Goal: Task Accomplishment & Management: Complete application form

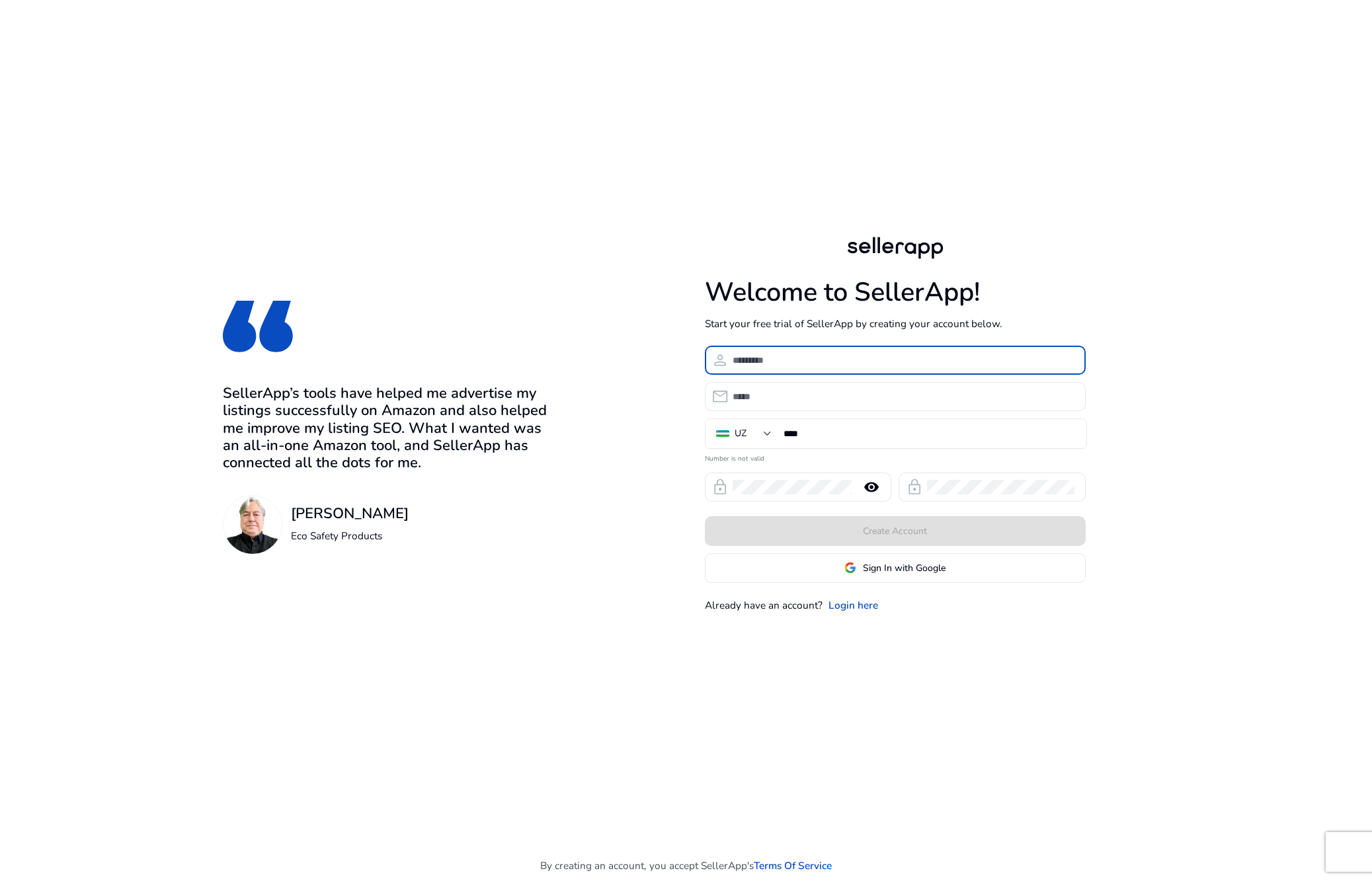
click at [779, 365] on input at bounding box center [903, 360] width 342 height 15
type input "*"
click at [871, 604] on link "Login here" at bounding box center [853, 605] width 49 height 15
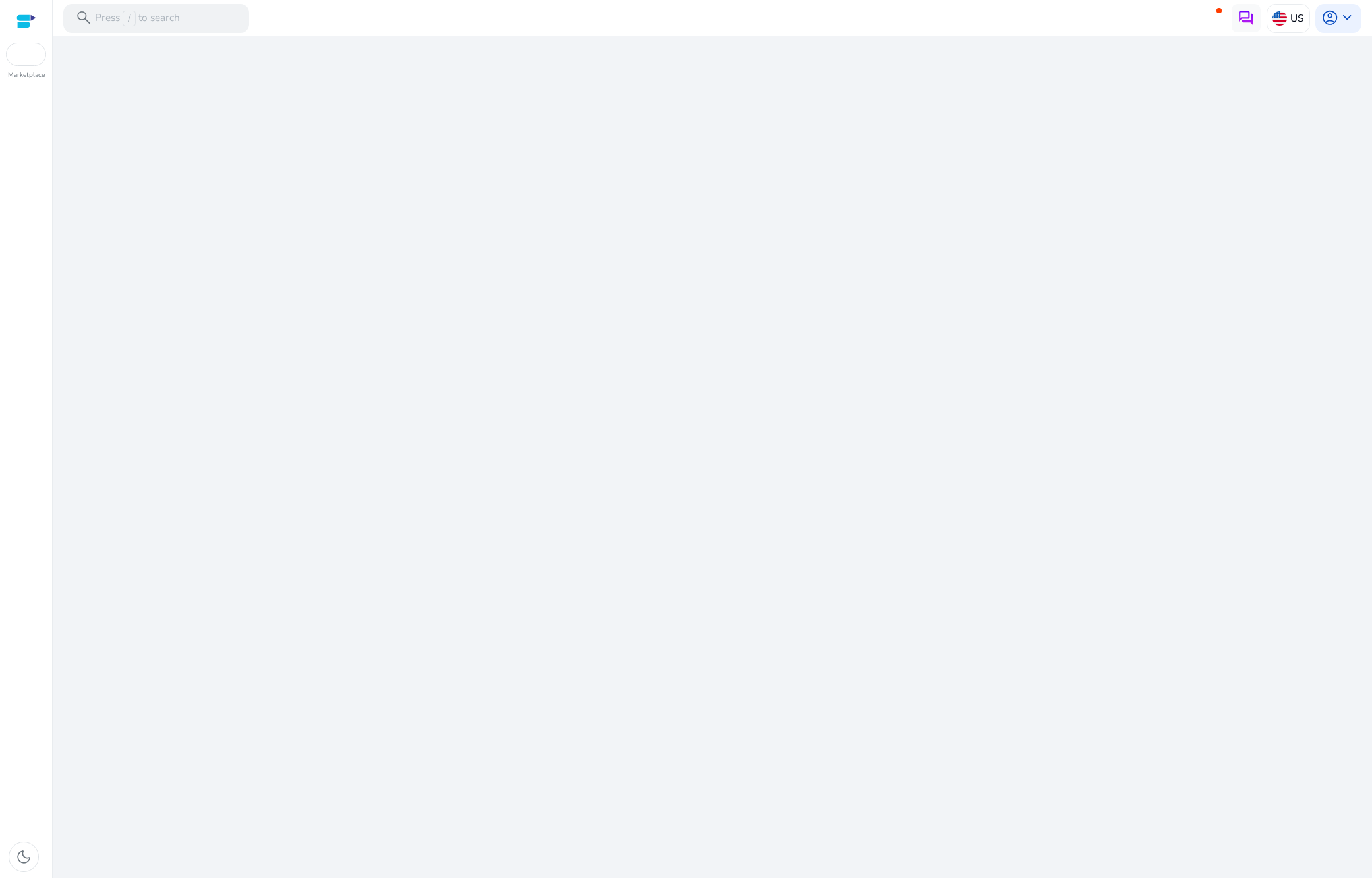
click at [660, 466] on div "We are getting things ready for you..." at bounding box center [712, 457] width 1307 height 842
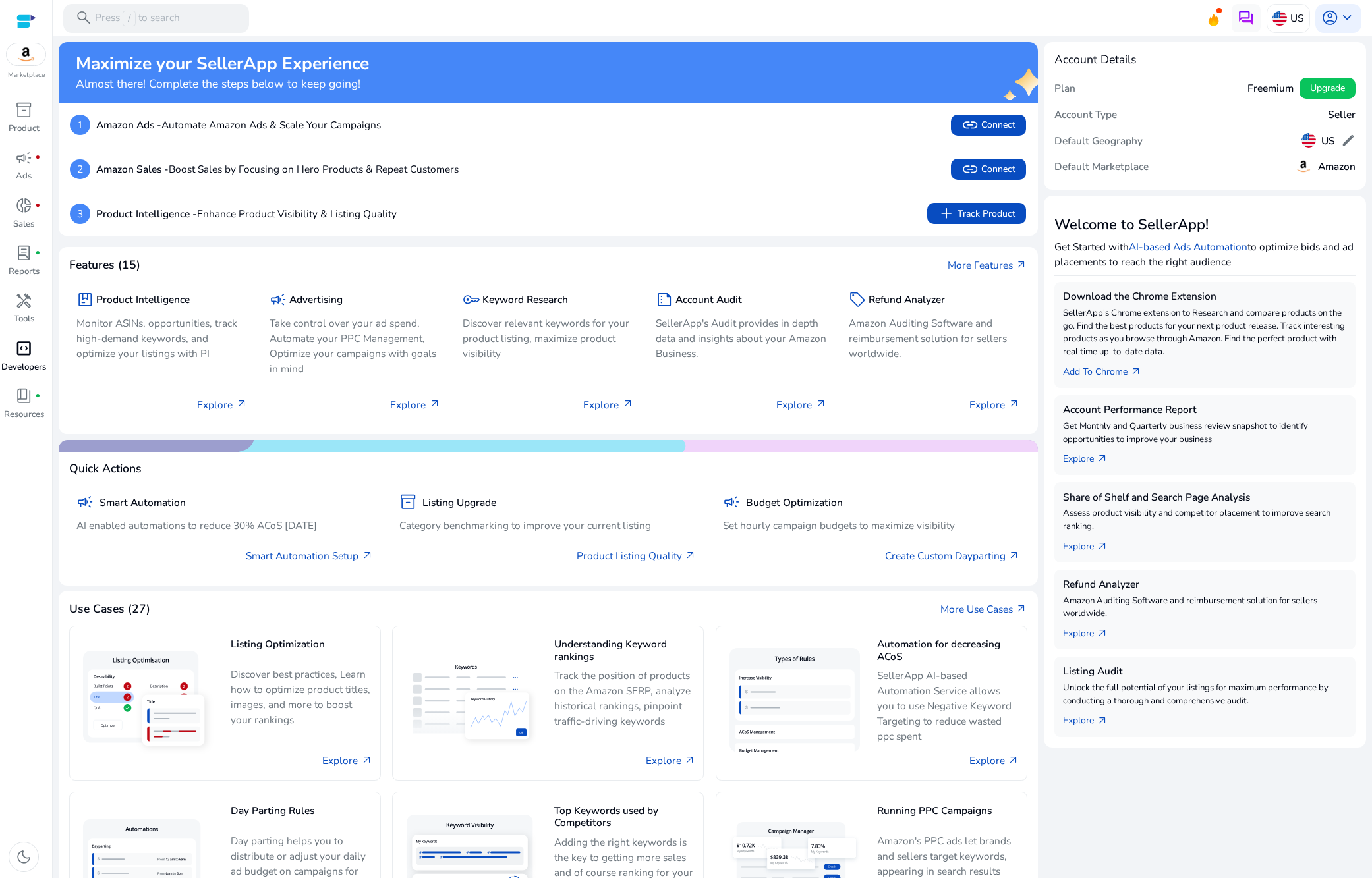
click at [32, 344] on span "code_blocks" at bounding box center [24, 349] width 17 height 17
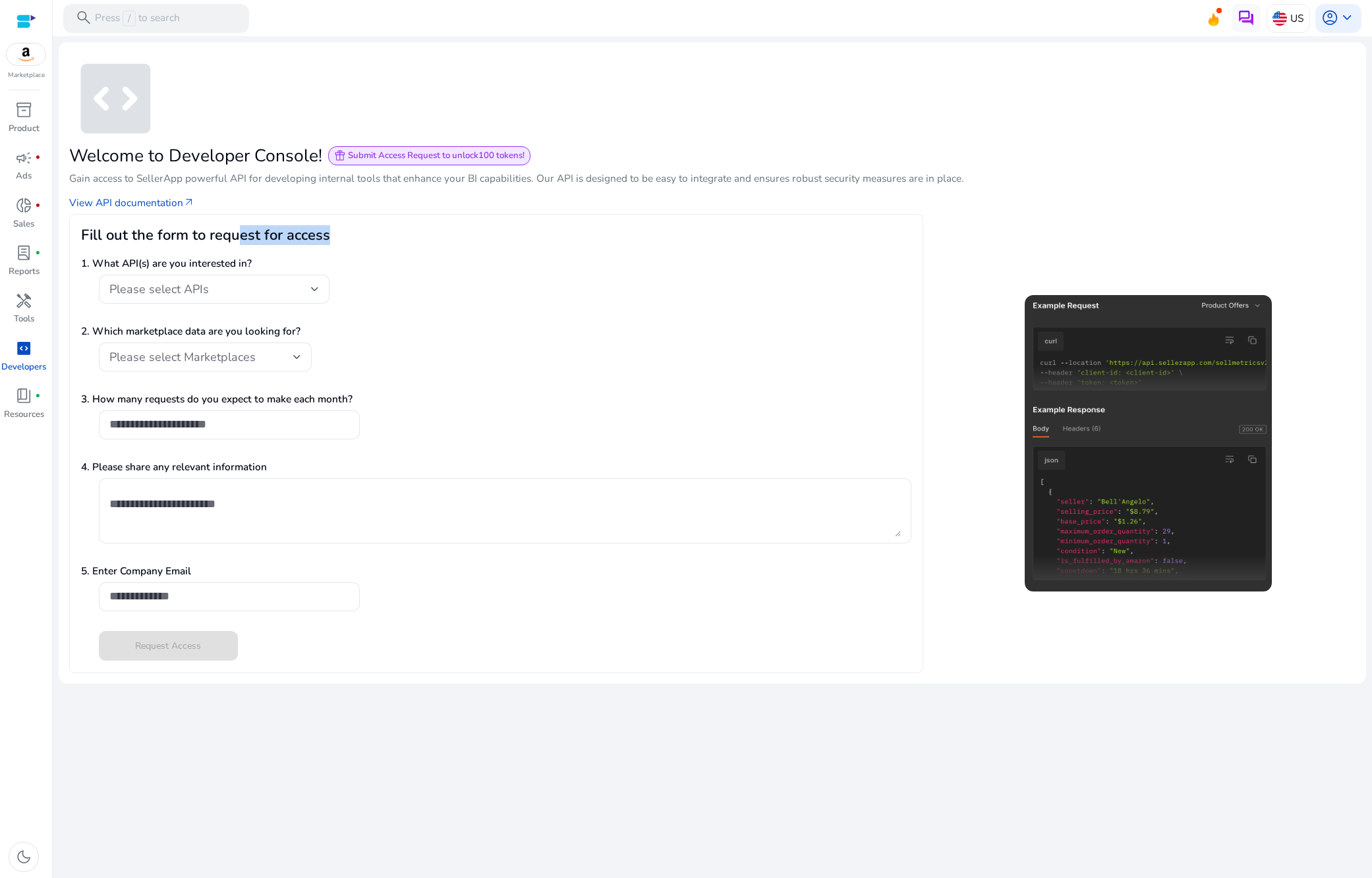
drag, startPoint x: 267, startPoint y: 230, endPoint x: 361, endPoint y: 227, distance: 94.0
click at [361, 227] on h3 "Fill out the form to request for access" at bounding box center [495, 235] width 830 height 17
drag, startPoint x: 181, startPoint y: 227, endPoint x: 191, endPoint y: 250, distance: 25.1
click at [191, 227] on h3 "Fill out the form to request for access" at bounding box center [495, 235] width 830 height 17
click at [174, 281] on span "Please select APIs" at bounding box center [159, 289] width 100 height 16
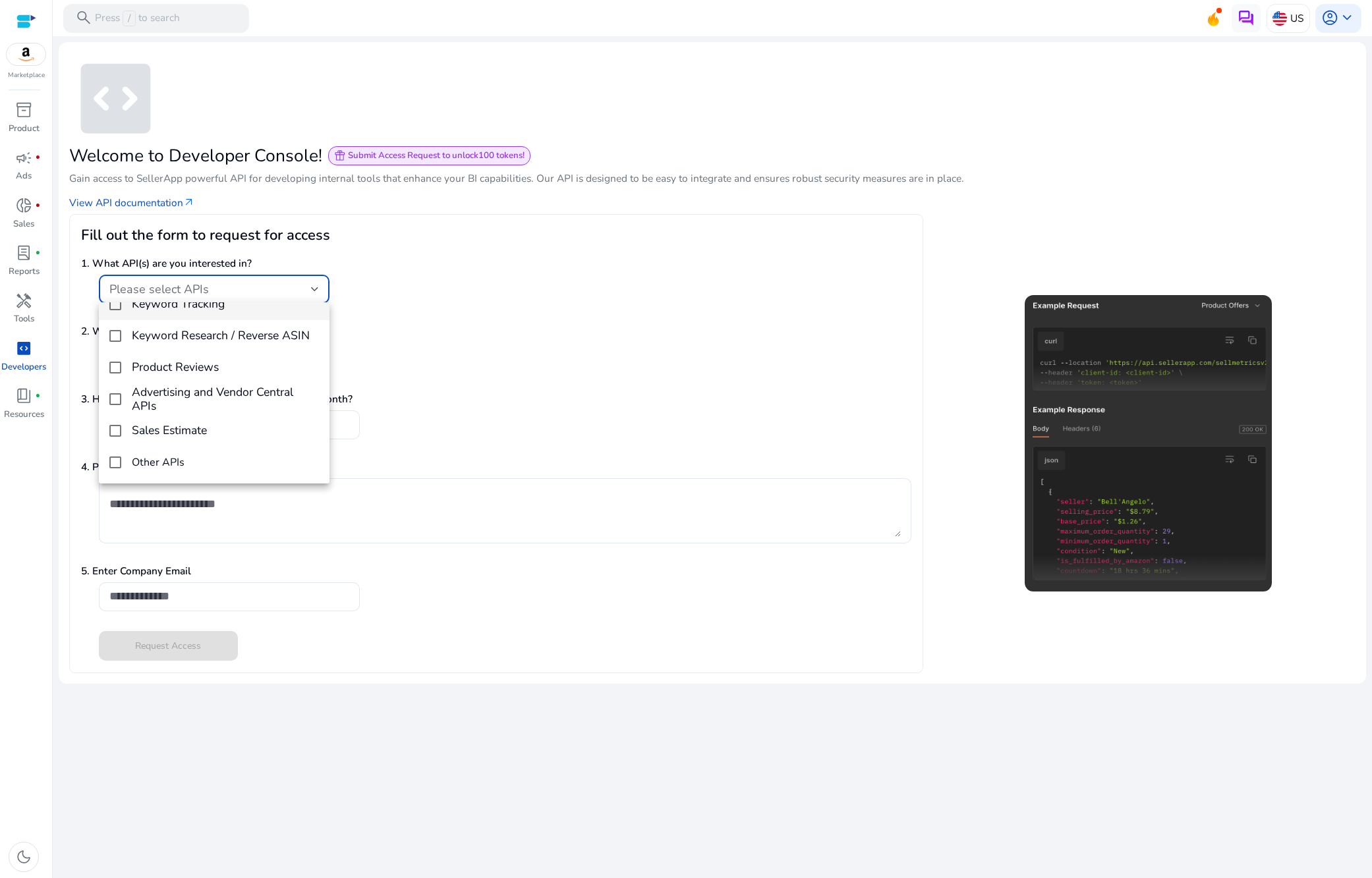
scroll to position [19, 0]
click at [113, 310] on mat-option "Keyword Tracking" at bounding box center [214, 304] width 230 height 31
drag, startPoint x: 114, startPoint y: 334, endPoint x: 124, endPoint y: 354, distance: 22.4
click at [114, 334] on mat-pseudo-checkbox at bounding box center [114, 336] width 12 height 12
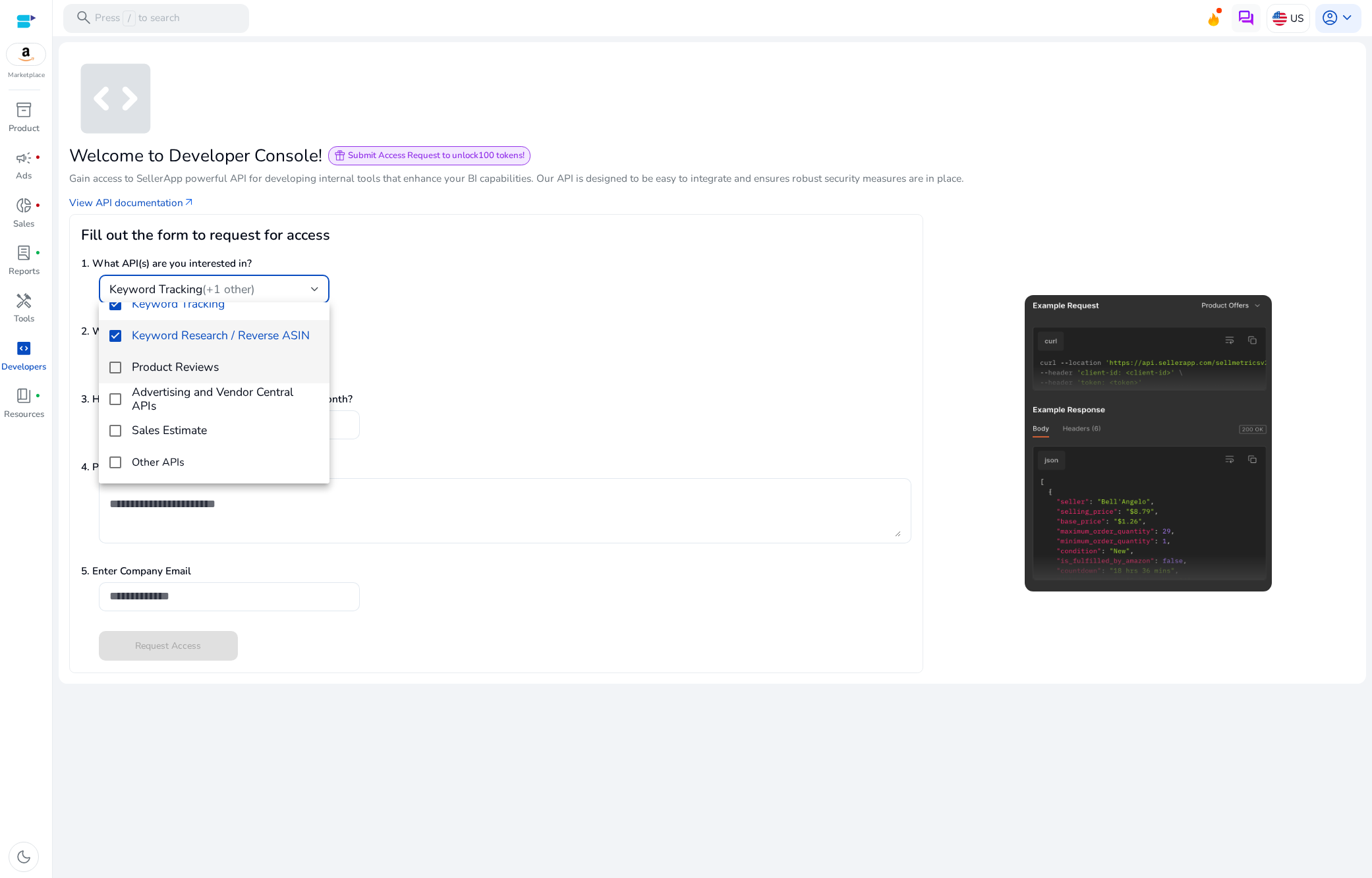
click at [113, 369] on mat-pseudo-checkbox at bounding box center [114, 367] width 12 height 12
click at [114, 400] on mat-pseudo-checkbox at bounding box center [114, 399] width 12 height 12
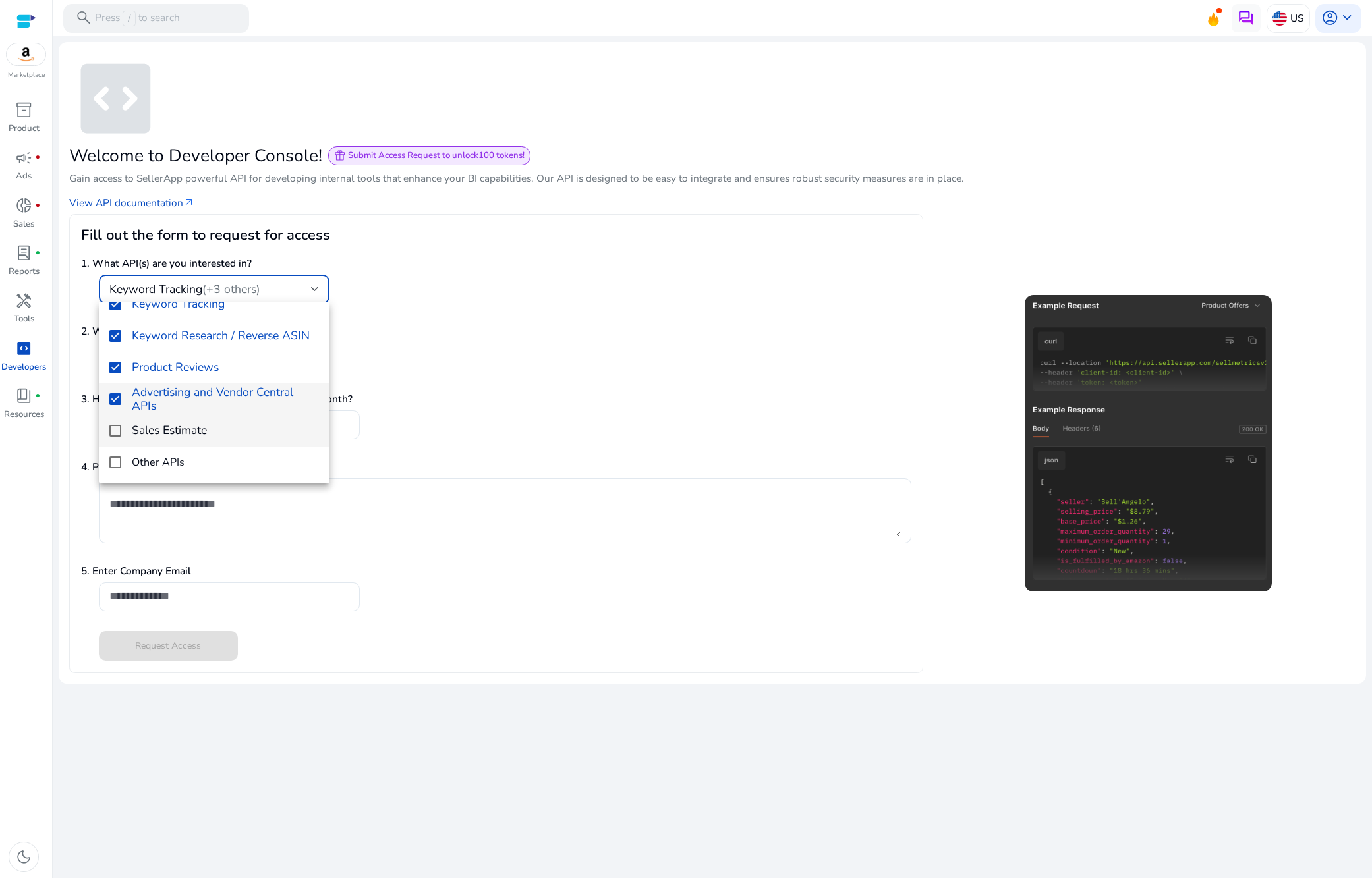
click at [114, 432] on mat-pseudo-checkbox at bounding box center [114, 430] width 12 height 12
click at [113, 461] on mat-pseudo-checkbox at bounding box center [114, 462] width 12 height 12
click at [565, 522] on div at bounding box center [686, 439] width 1372 height 878
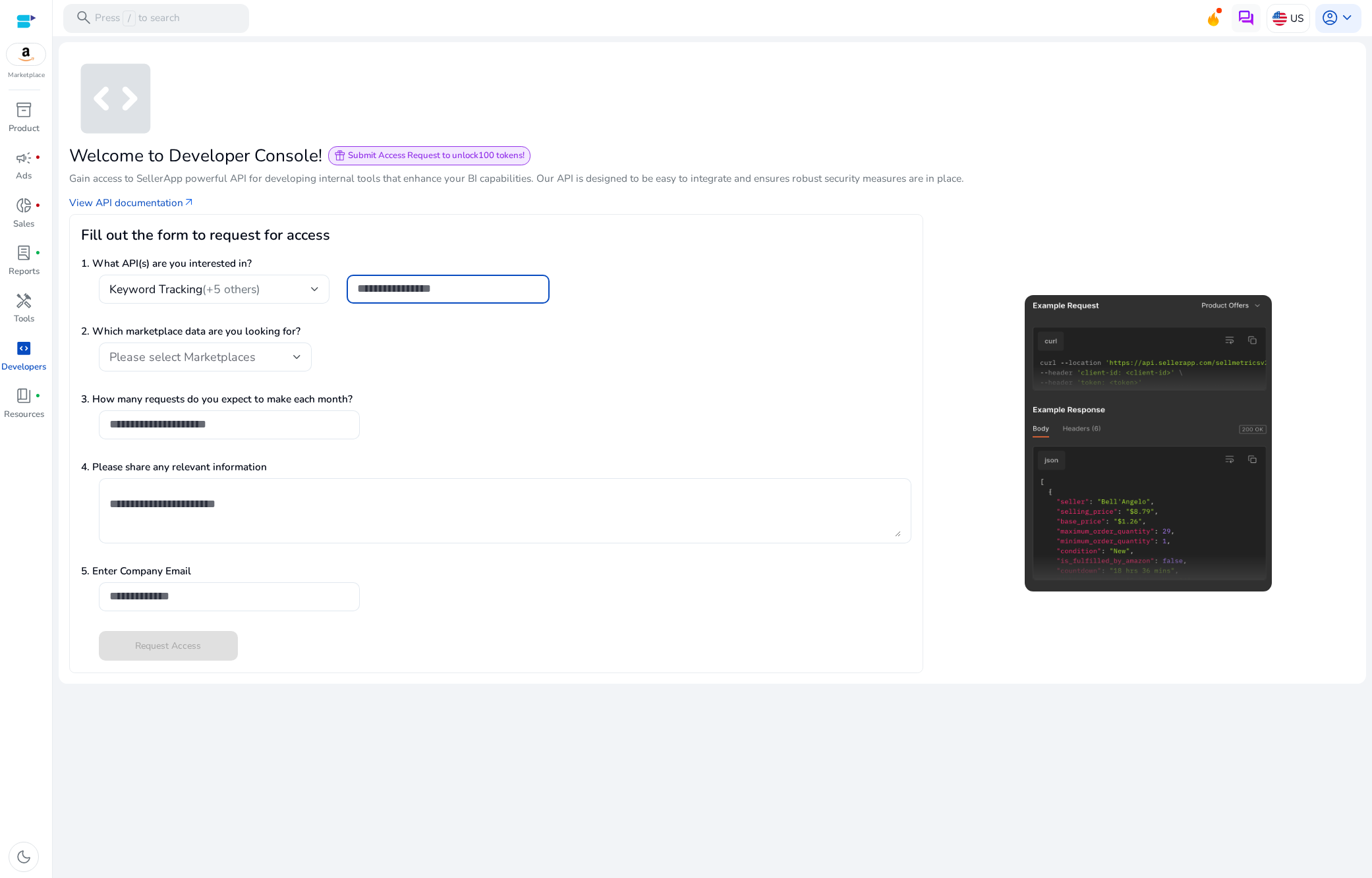
click at [396, 292] on input "text" at bounding box center [448, 288] width 182 height 15
click at [240, 299] on div "Keyword Tracking (+5 others)" at bounding box center [214, 290] width 210 height 29
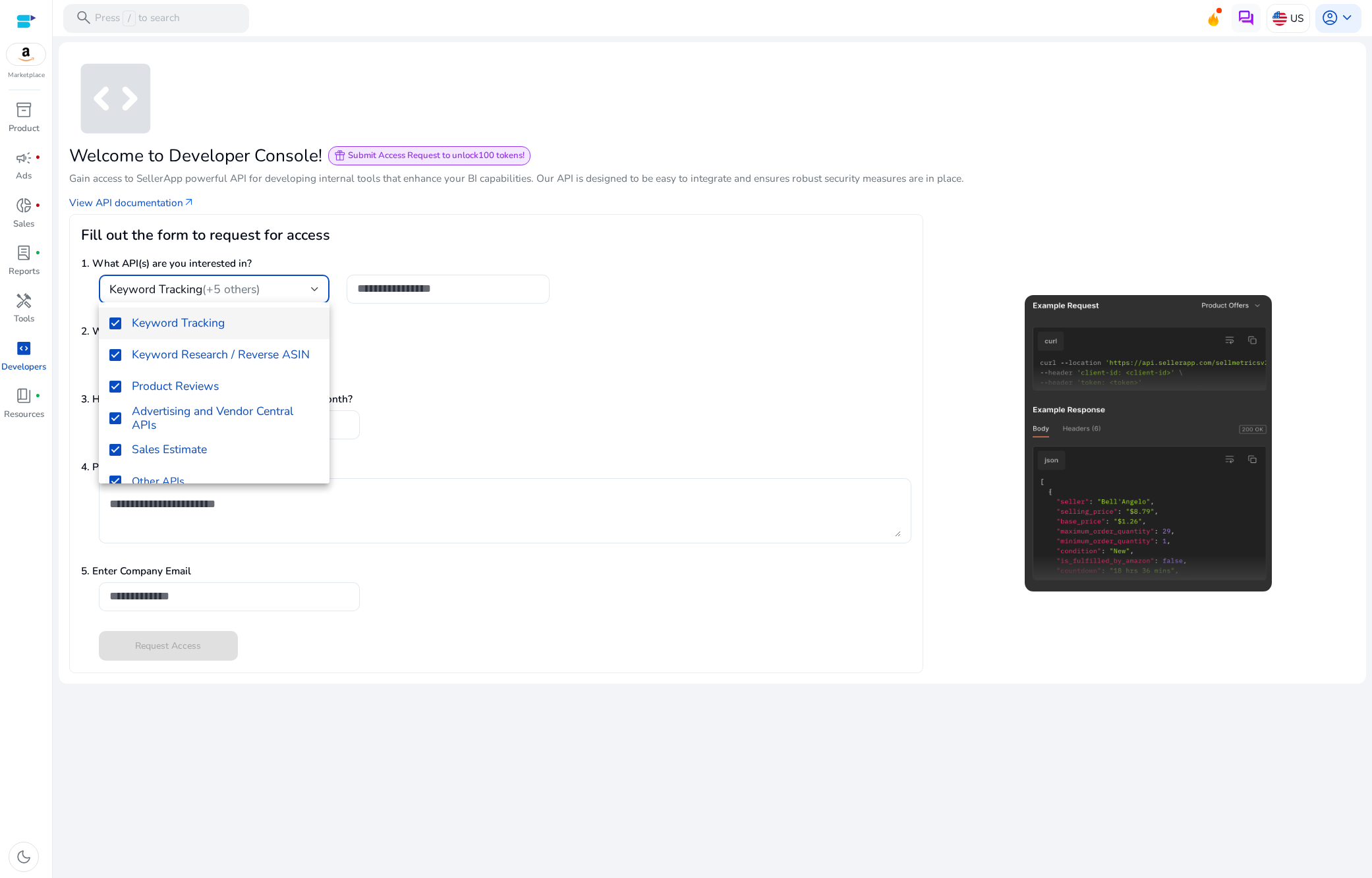
click at [540, 396] on div at bounding box center [686, 439] width 1372 height 878
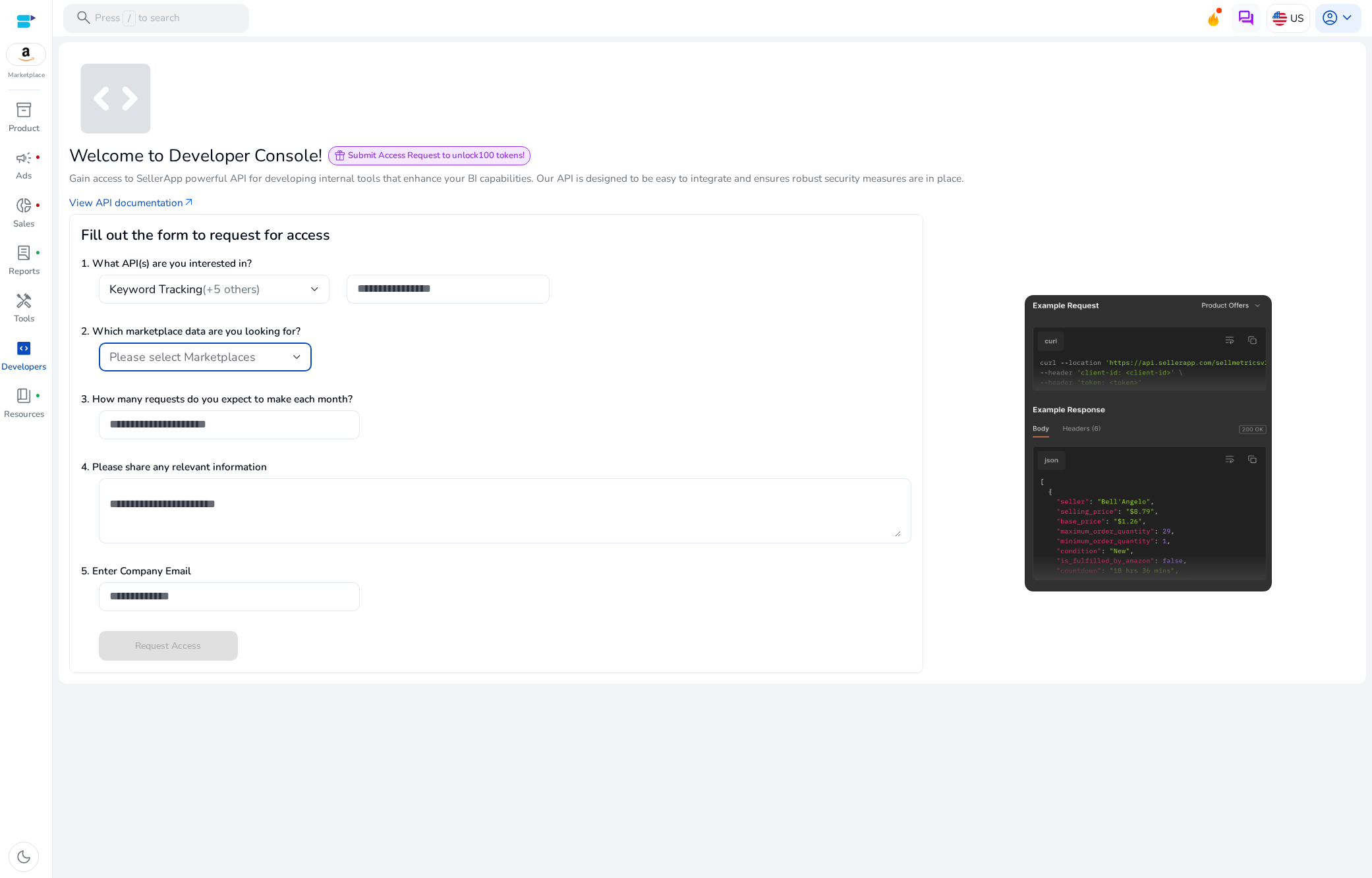
click at [257, 354] on div "Please select Marketplaces" at bounding box center [201, 356] width 184 height 15
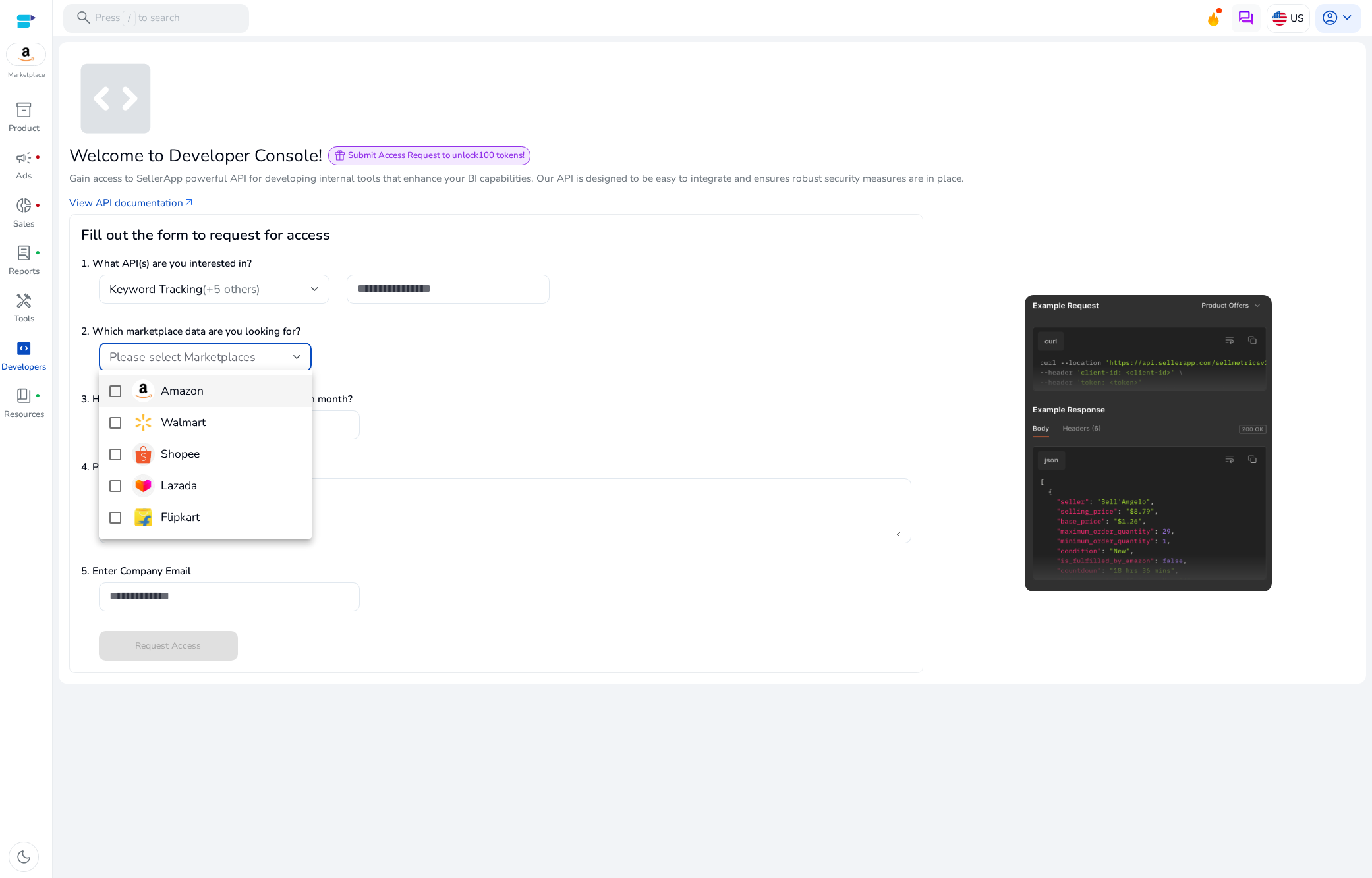
click at [188, 381] on div "Amazon" at bounding box center [167, 391] width 71 height 23
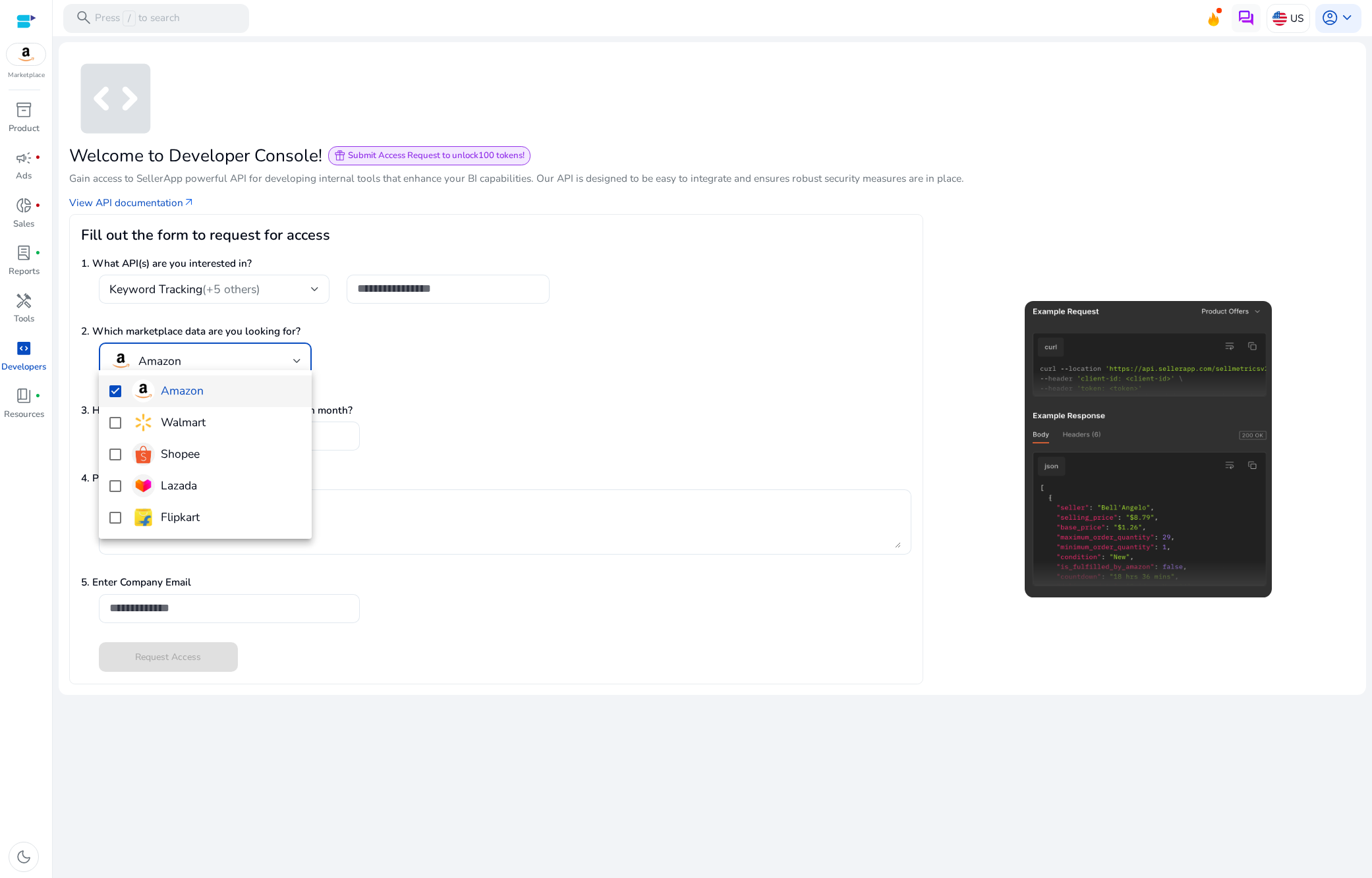
click at [478, 475] on div at bounding box center [686, 439] width 1372 height 878
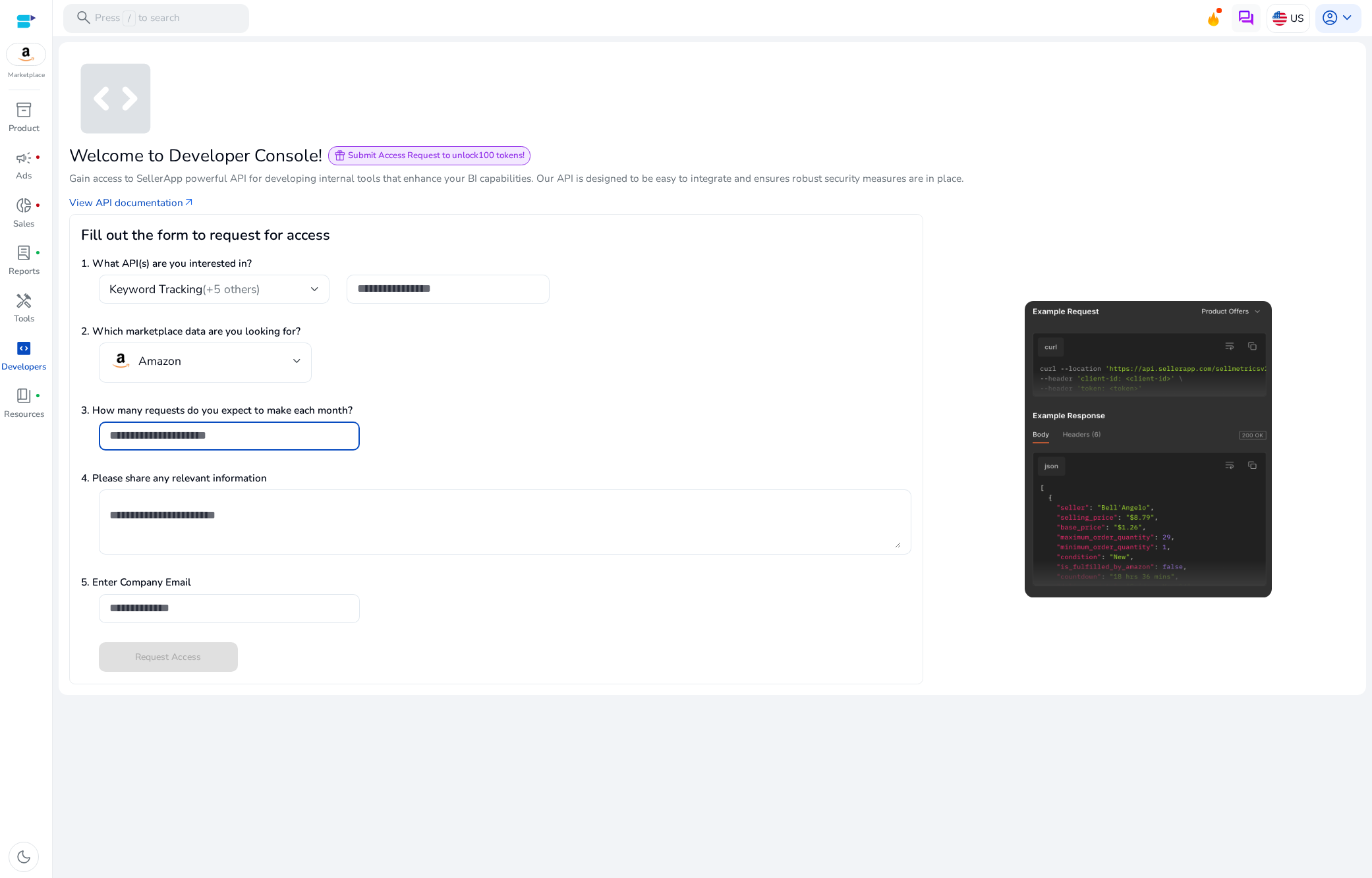
click at [173, 437] on input "number" at bounding box center [229, 435] width 240 height 15
type input "***"
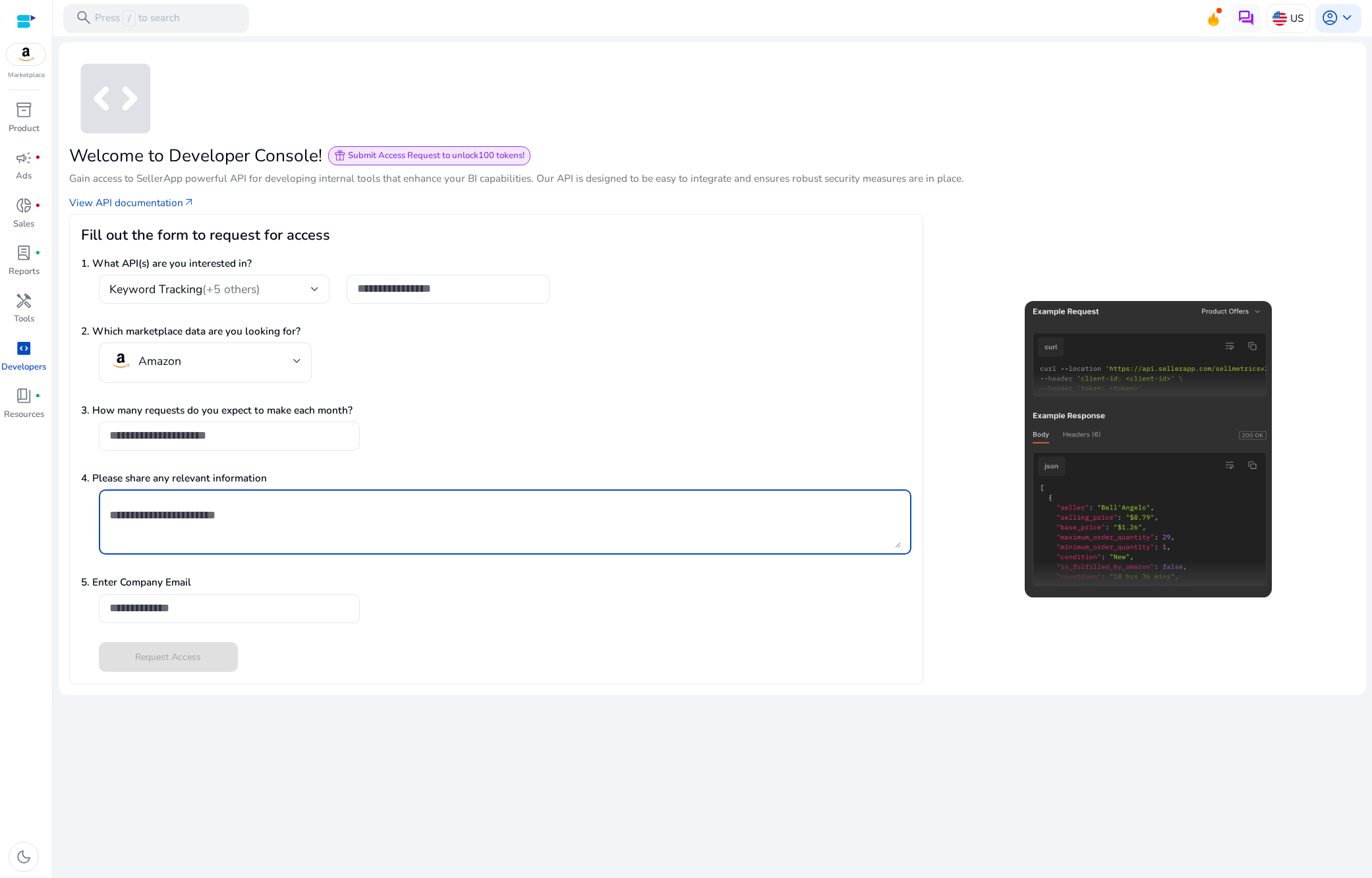
click at [322, 515] on textarea at bounding box center [505, 522] width 791 height 52
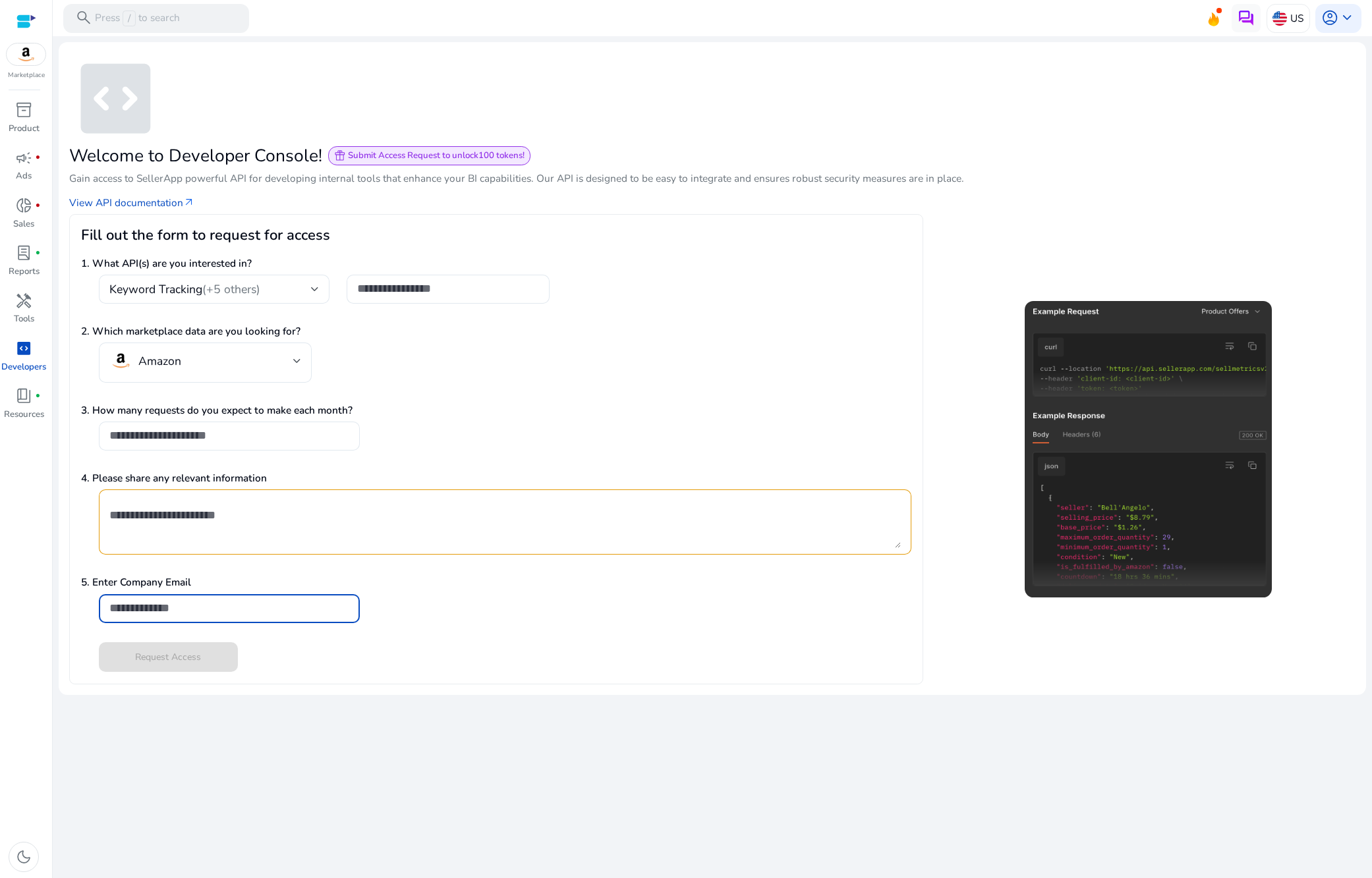
click at [190, 610] on input "email" at bounding box center [229, 608] width 240 height 15
type input "*"
type input "**********"
click at [384, 646] on div "Request Access" at bounding box center [495, 657] width 830 height 30
click at [207, 492] on div at bounding box center [505, 522] width 791 height 65
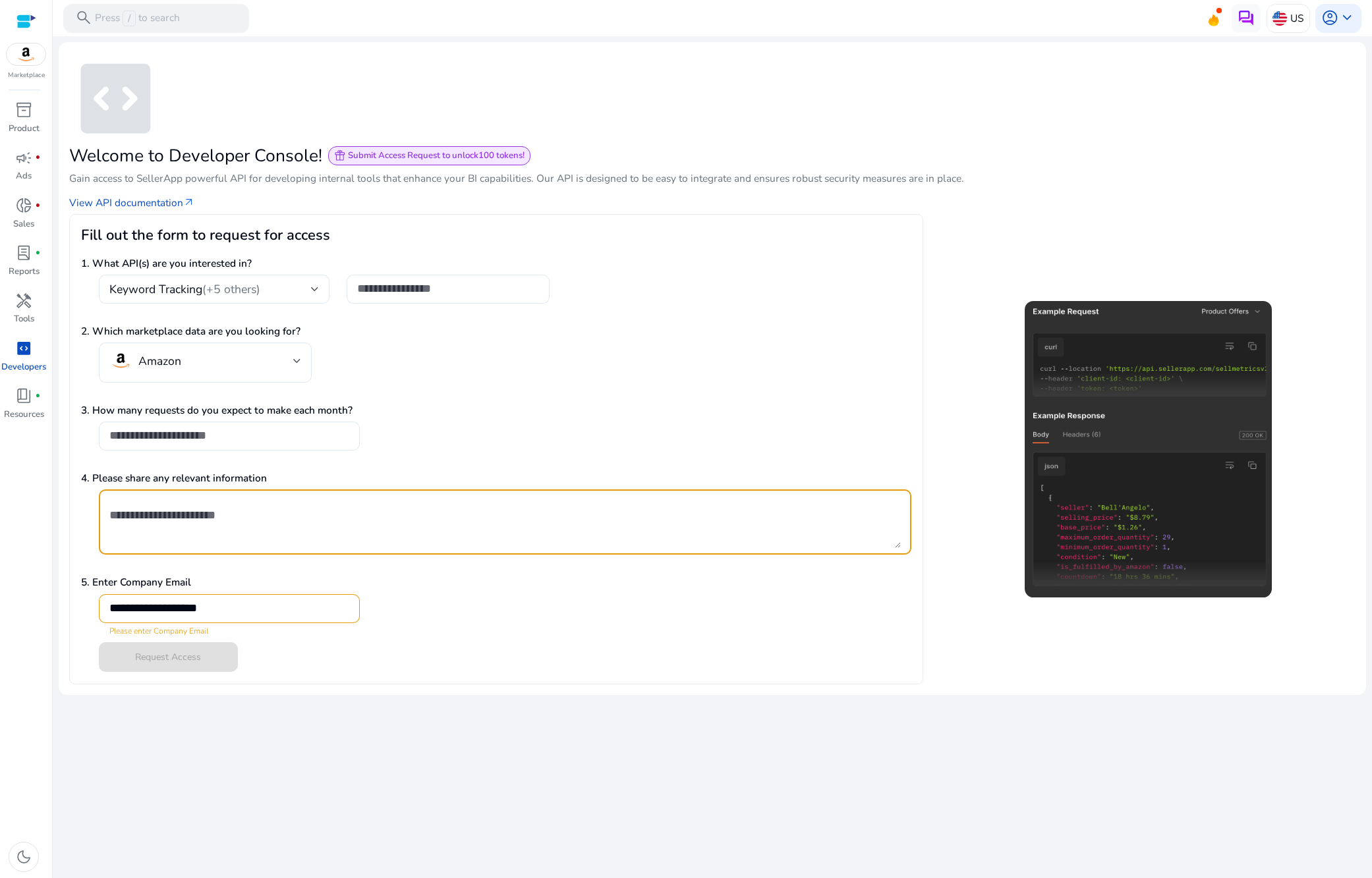
click at [207, 515] on textarea at bounding box center [505, 522] width 791 height 52
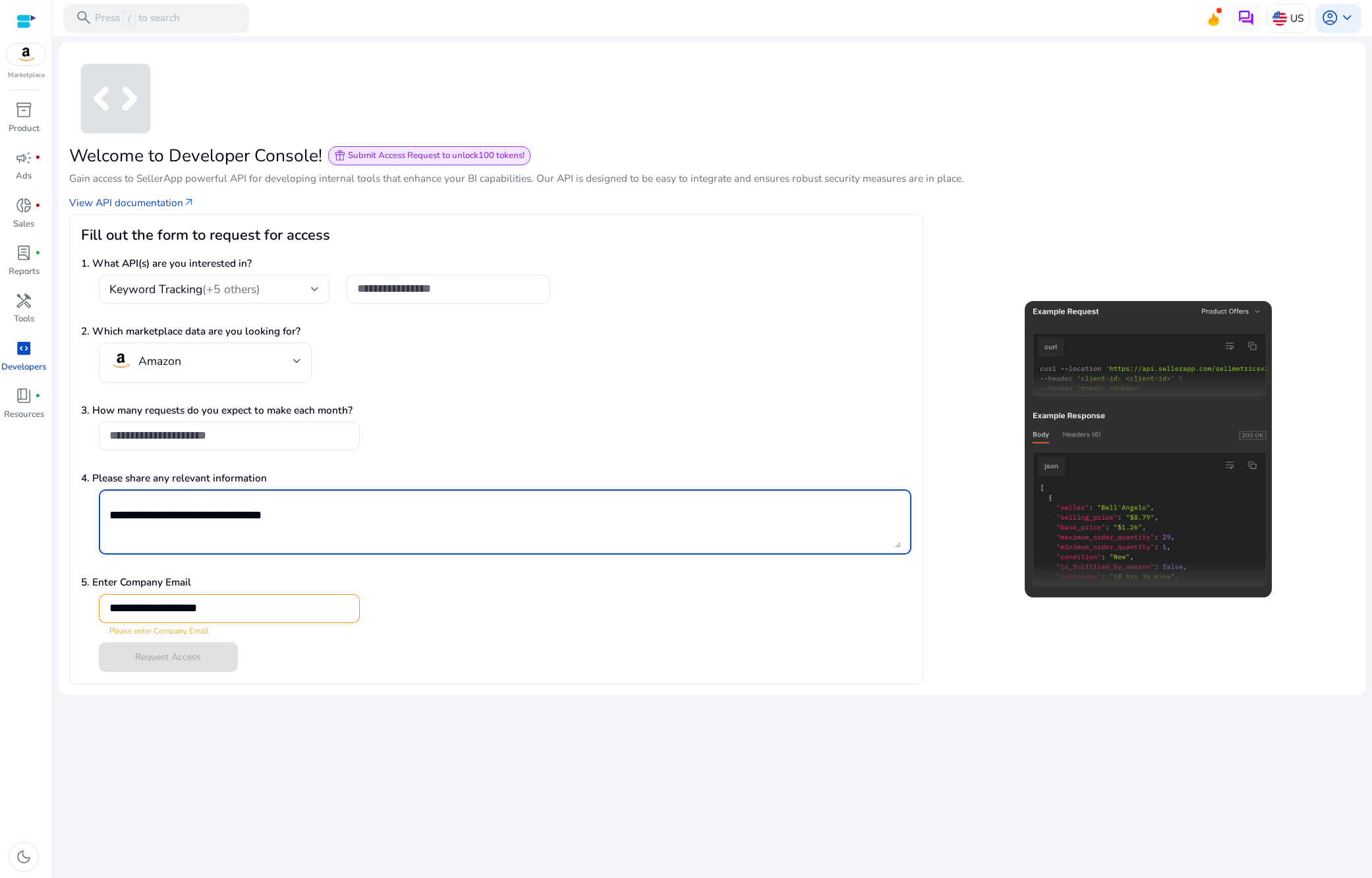
type textarea "**********"
click at [539, 595] on div "**********" at bounding box center [495, 605] width 830 height 62
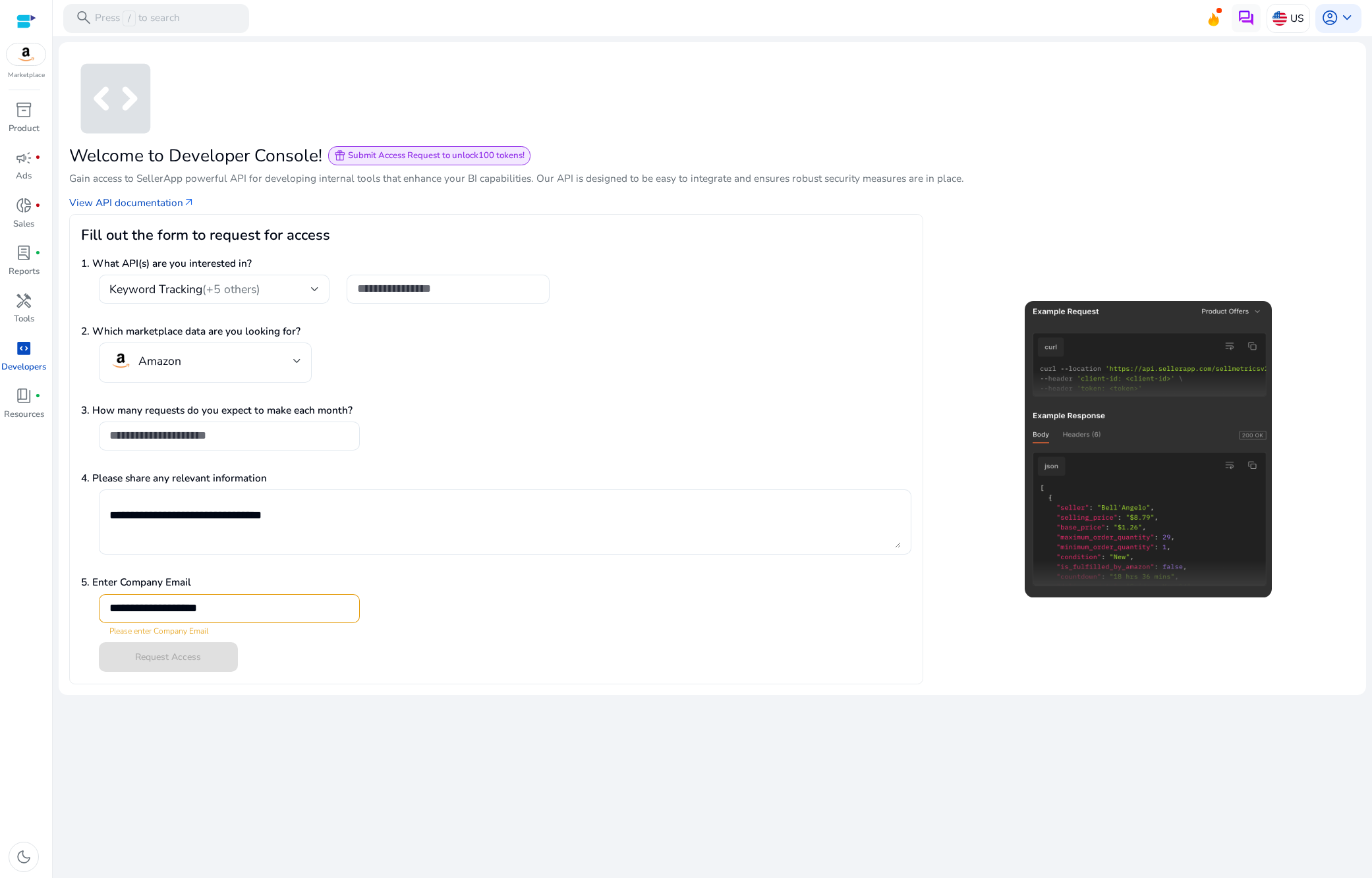
click at [179, 608] on input "**********" at bounding box center [229, 608] width 240 height 15
type input "*"
type input "**********"
click at [174, 666] on span at bounding box center [168, 657] width 139 height 31
